Goal: Task Accomplishment & Management: Manage account settings

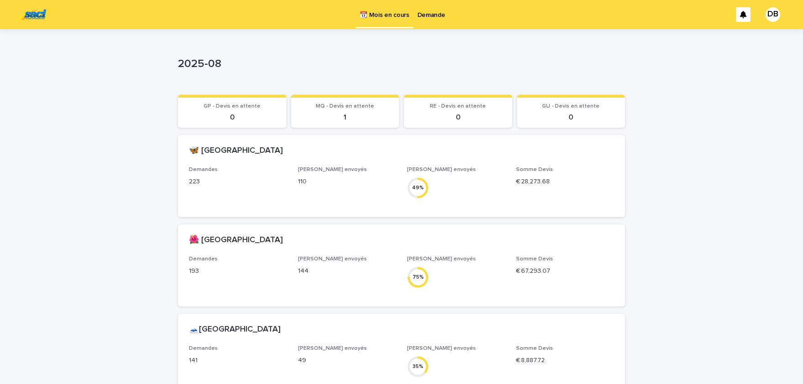
click at [446, 11] on div "Demande" at bounding box center [431, 9] width 36 height 19
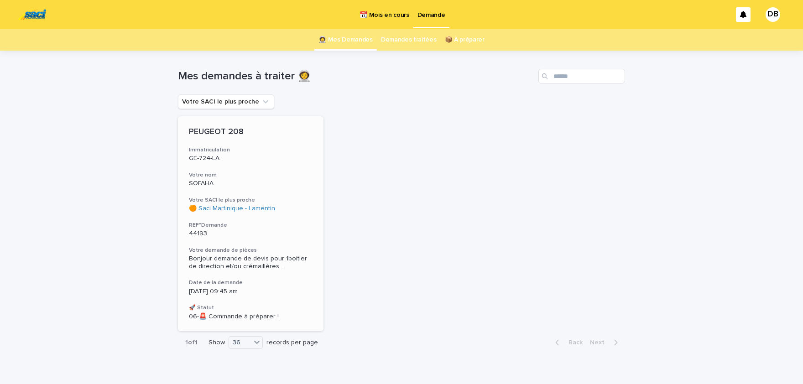
click at [291, 252] on h3 "Votre demande de pièces" at bounding box center [251, 250] width 124 height 7
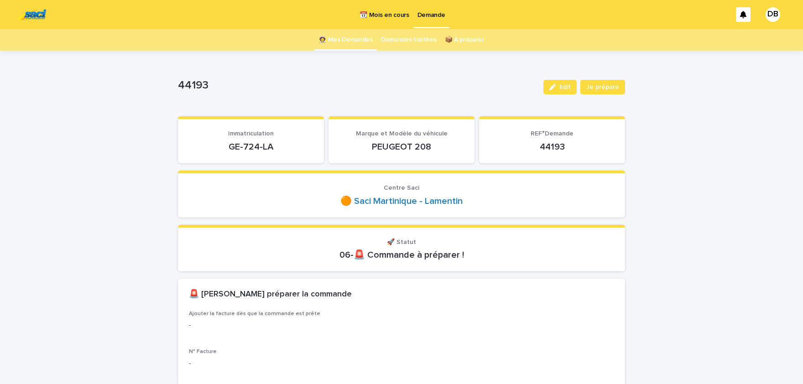
click at [229, 147] on p "GE-724-LA" at bounding box center [251, 146] width 124 height 11
drag, startPoint x: 235, startPoint y: 146, endPoint x: 264, endPoint y: 146, distance: 28.7
click at [253, 146] on p "GE-724-LA" at bounding box center [251, 146] width 124 height 11
click at [269, 145] on p "GE-724-LA" at bounding box center [251, 146] width 124 height 11
drag, startPoint x: 274, startPoint y: 145, endPoint x: 229, endPoint y: 146, distance: 44.2
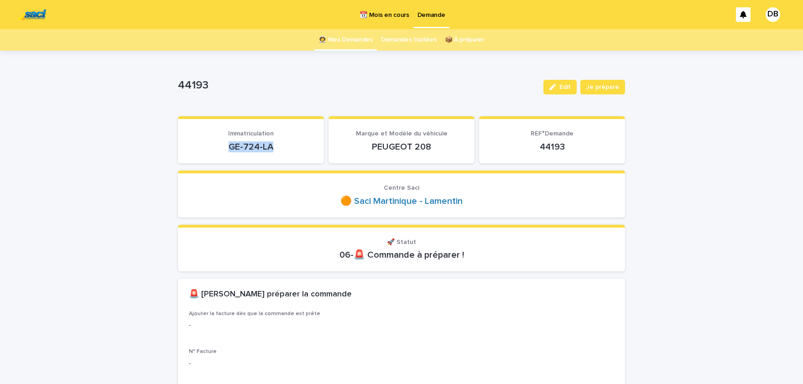
click at [229, 146] on p "GE-724-LA" at bounding box center [251, 146] width 124 height 11
drag, startPoint x: 229, startPoint y: 145, endPoint x: 234, endPoint y: 148, distance: 5.1
copy p "GE-724-LA"
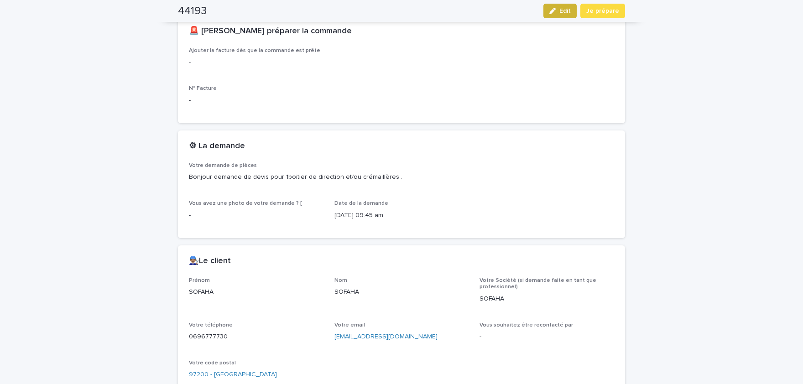
click at [569, 16] on button "Edit" at bounding box center [559, 11] width 33 height 15
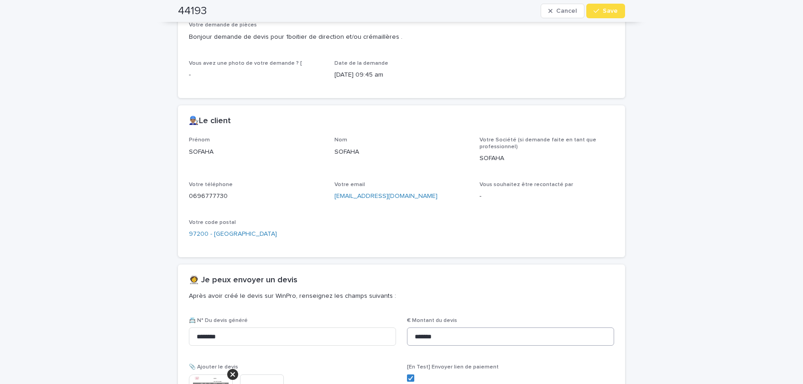
scroll to position [534, 0]
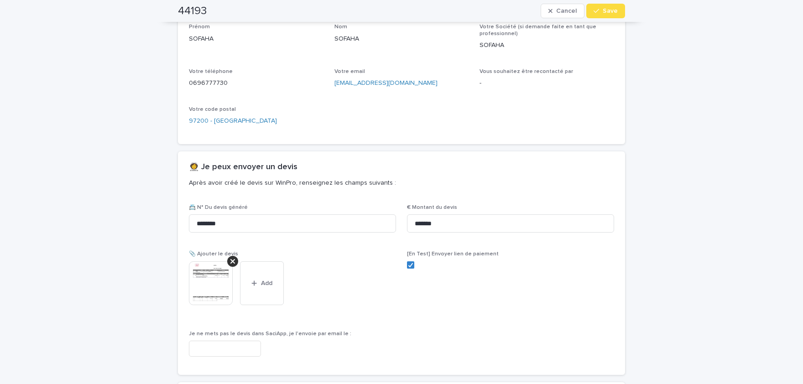
click at [212, 271] on img at bounding box center [211, 283] width 44 height 44
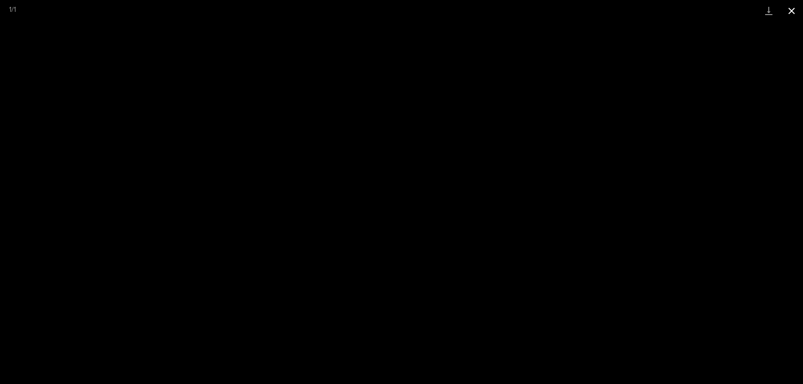
click at [793, 8] on button "Close gallery" at bounding box center [791, 10] width 23 height 21
